Goal: Task Accomplishment & Management: Manage account settings

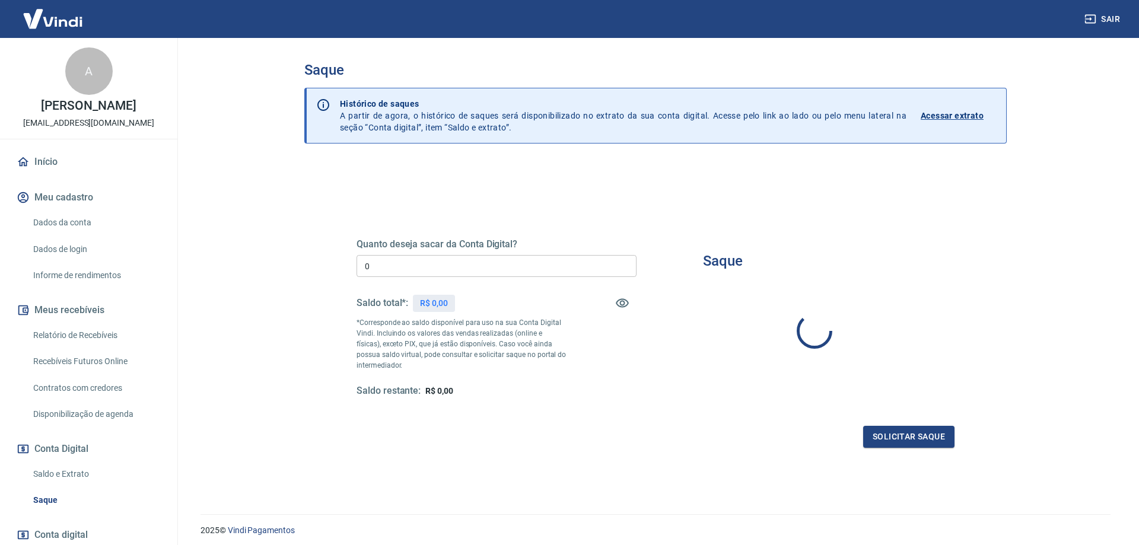
type input "R$ 0,00"
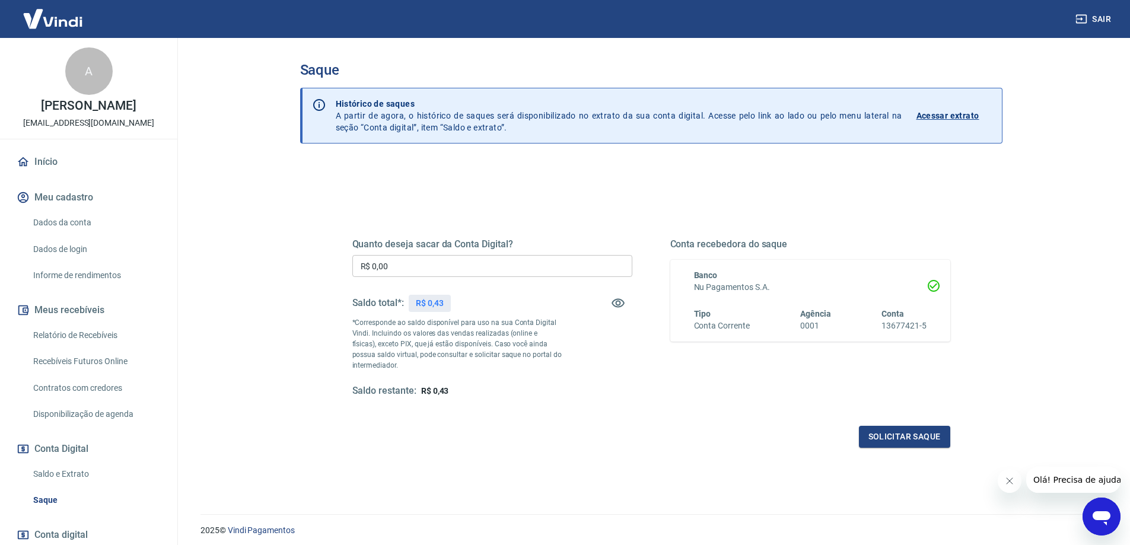
click at [43, 168] on link "Início" at bounding box center [88, 162] width 149 height 26
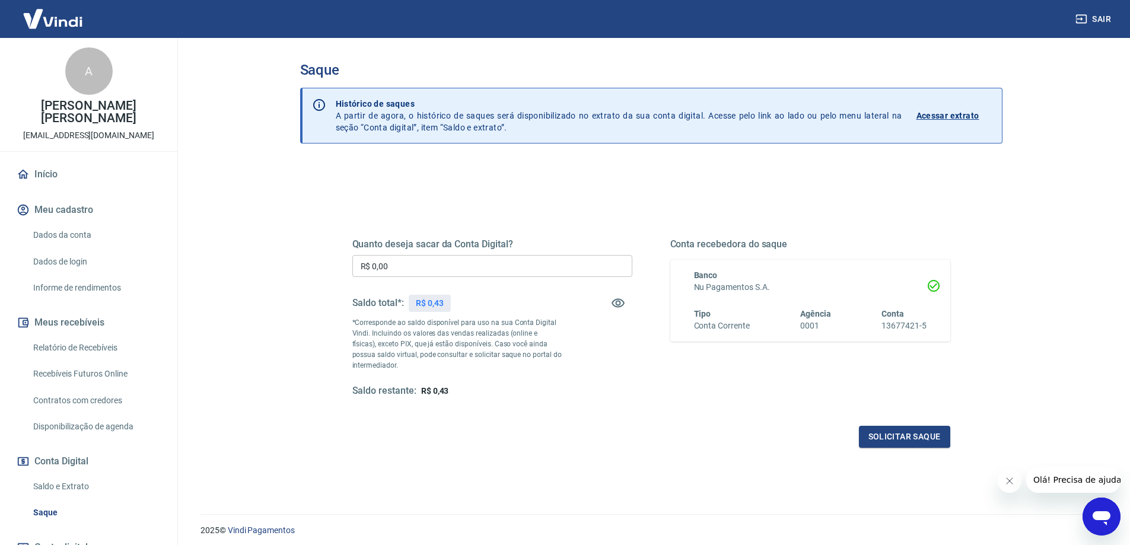
click at [98, 336] on link "Relatório de Recebíveis" at bounding box center [95, 348] width 135 height 24
